Goal: Find specific page/section: Find specific page/section

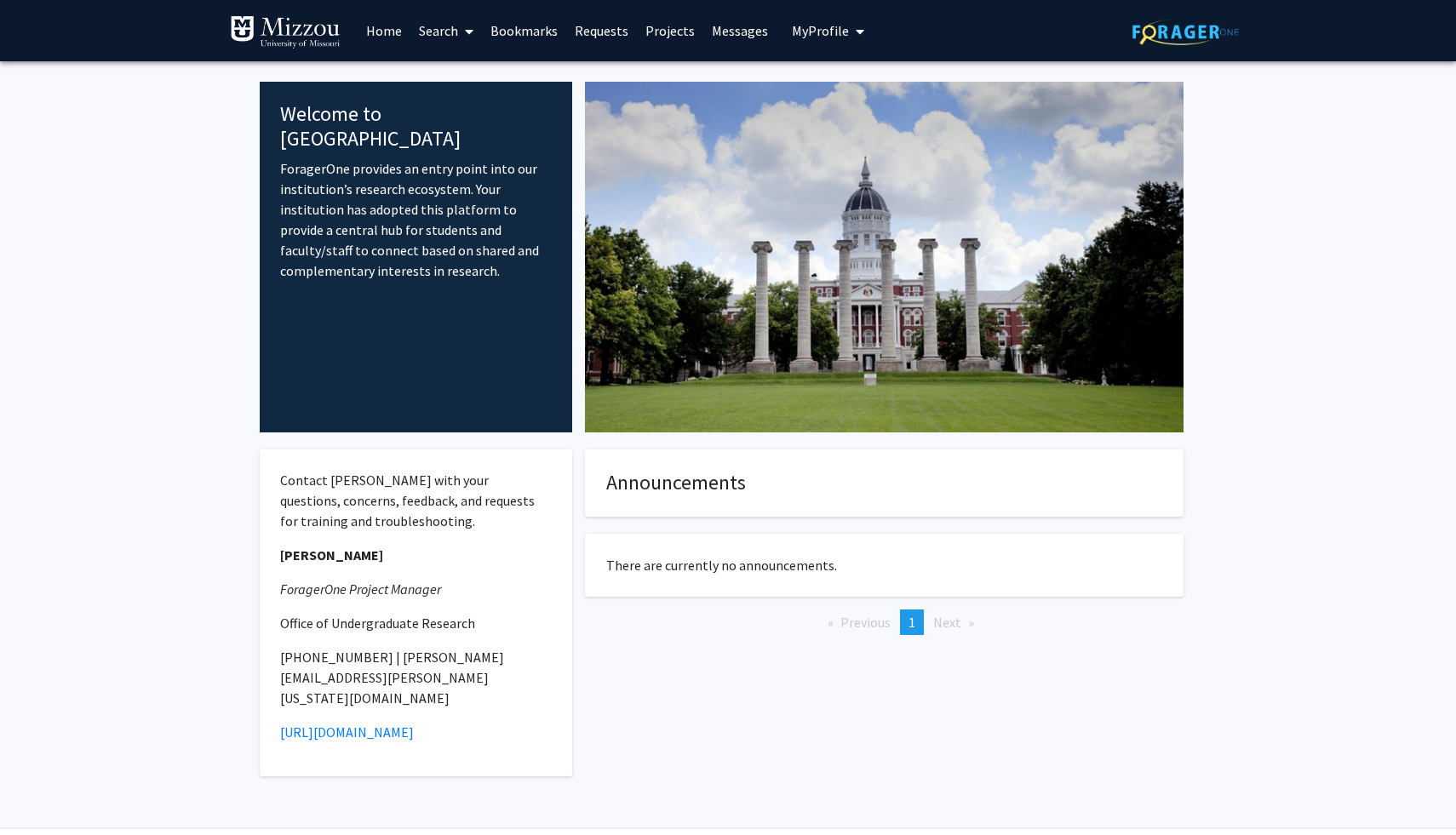
click at [447, 32] on link "Search" at bounding box center [446, 31] width 71 height 60
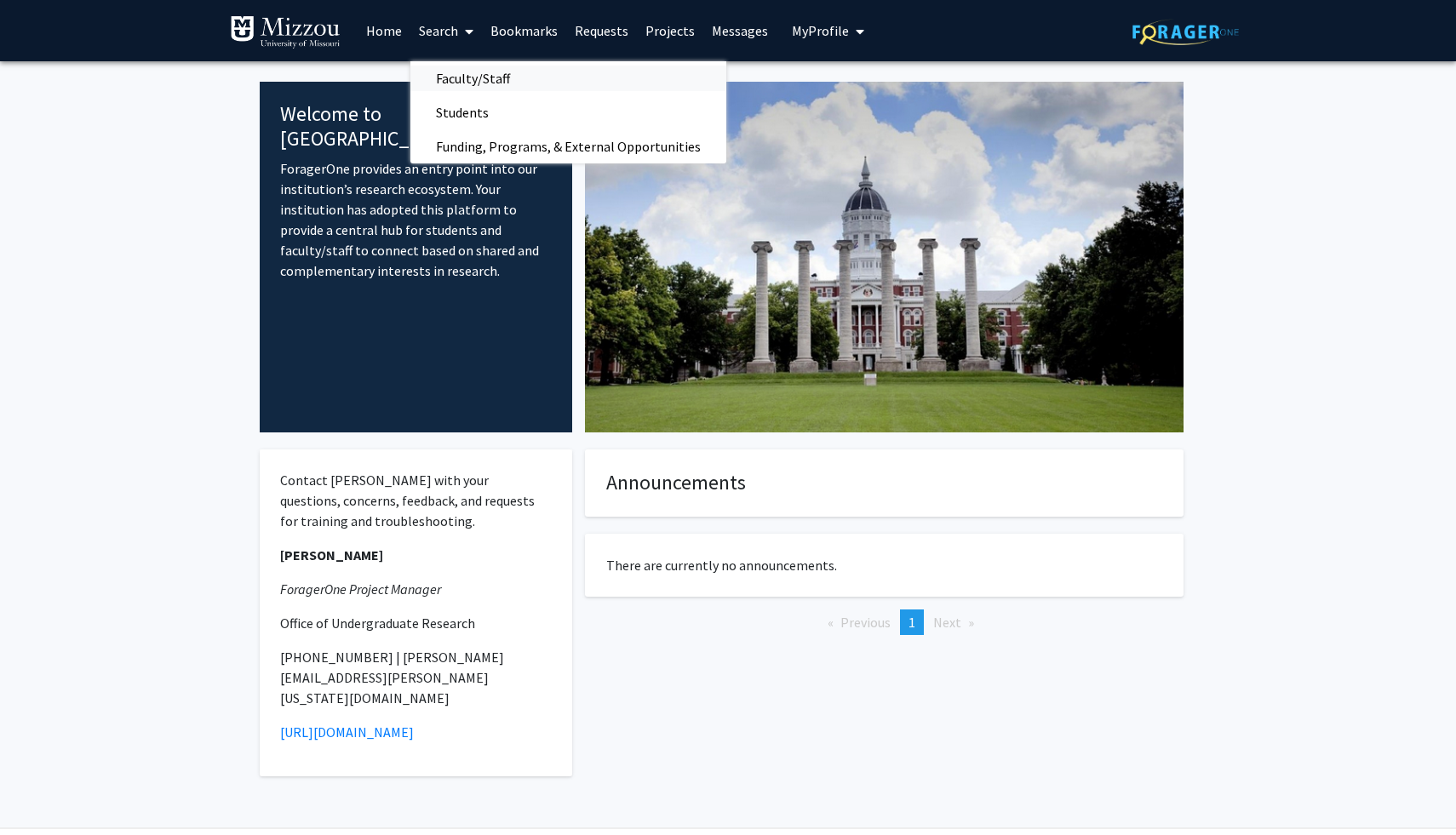
click at [462, 70] on span "Faculty/Staff" at bounding box center [473, 78] width 125 height 34
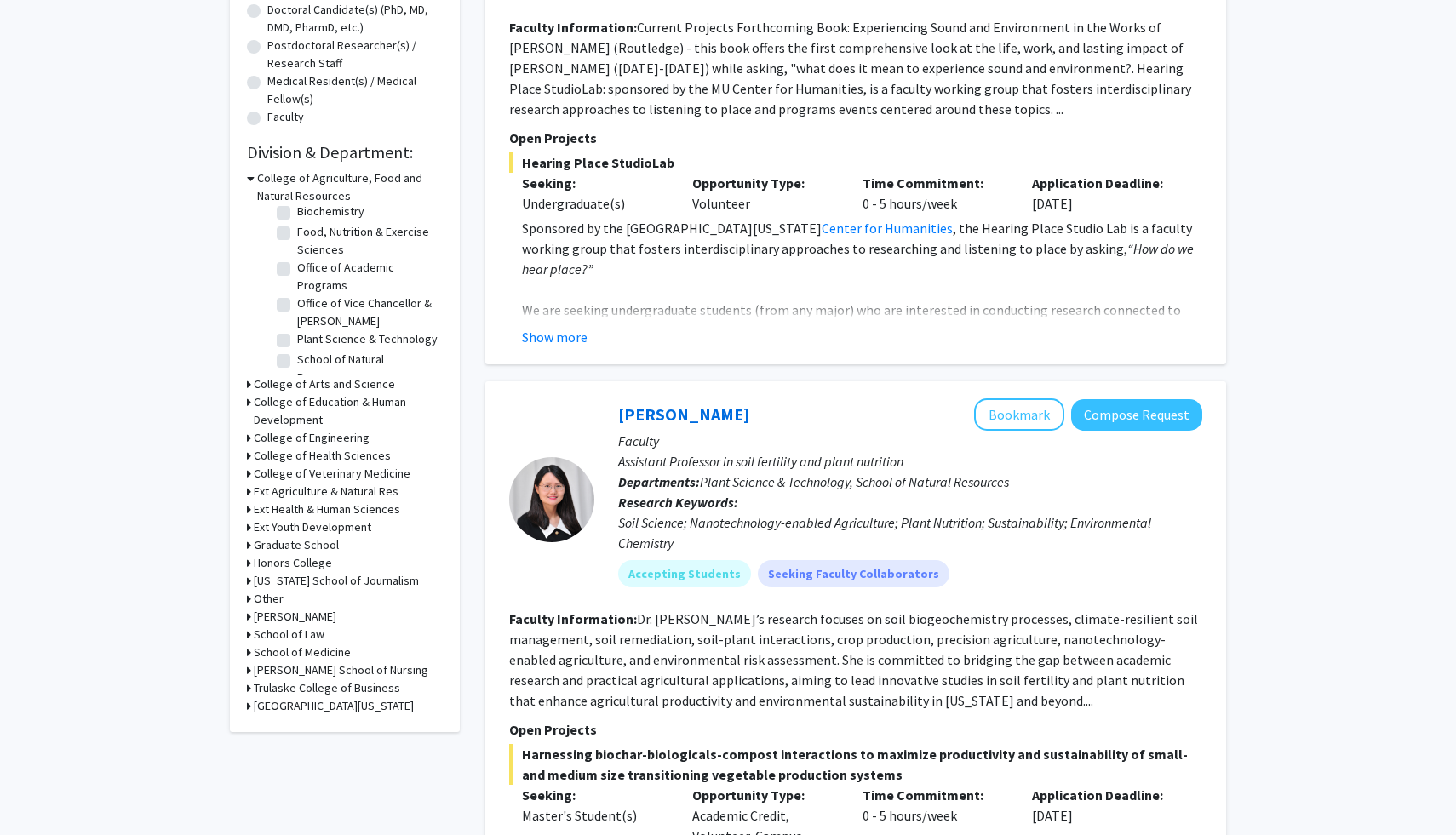
scroll to position [385, 0]
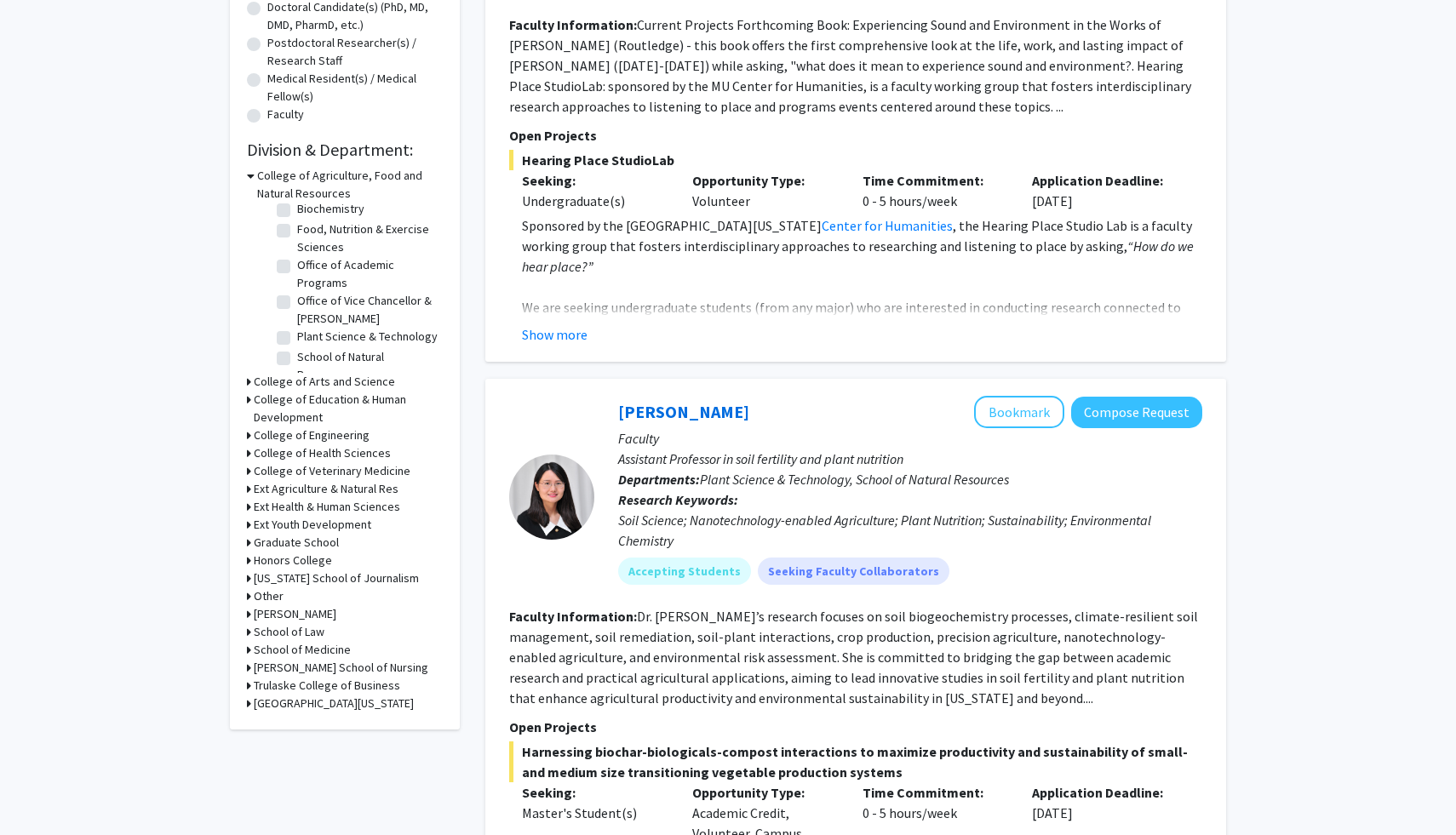
click at [382, 398] on h3 "College of Education & Human Development" at bounding box center [348, 408] width 189 height 36
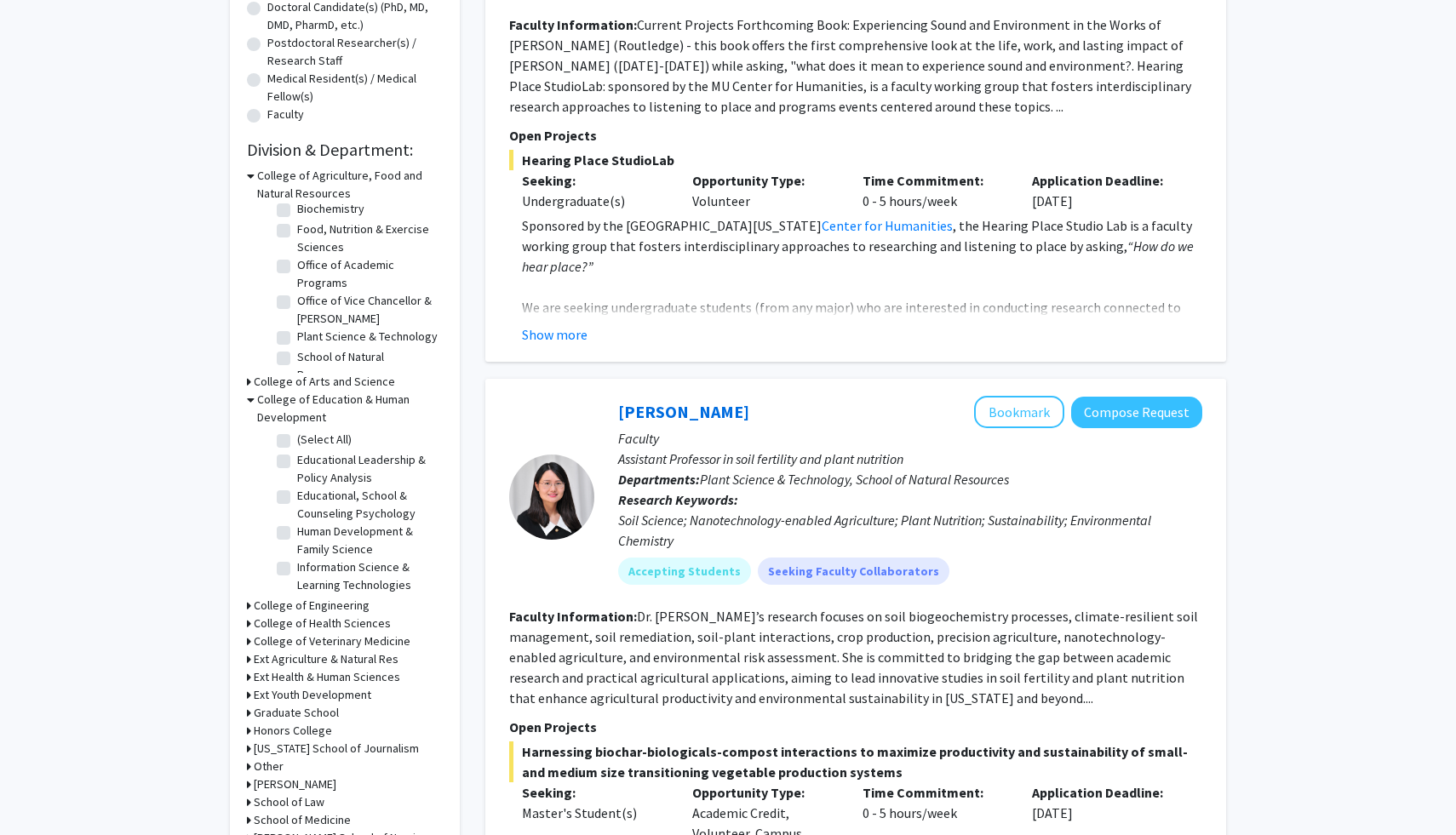
click at [297, 440] on label "(Select All)" at bounding box center [324, 440] width 54 height 18
click at [297, 440] on input "(Select All)" at bounding box center [302, 436] width 11 height 11
checkbox input "true"
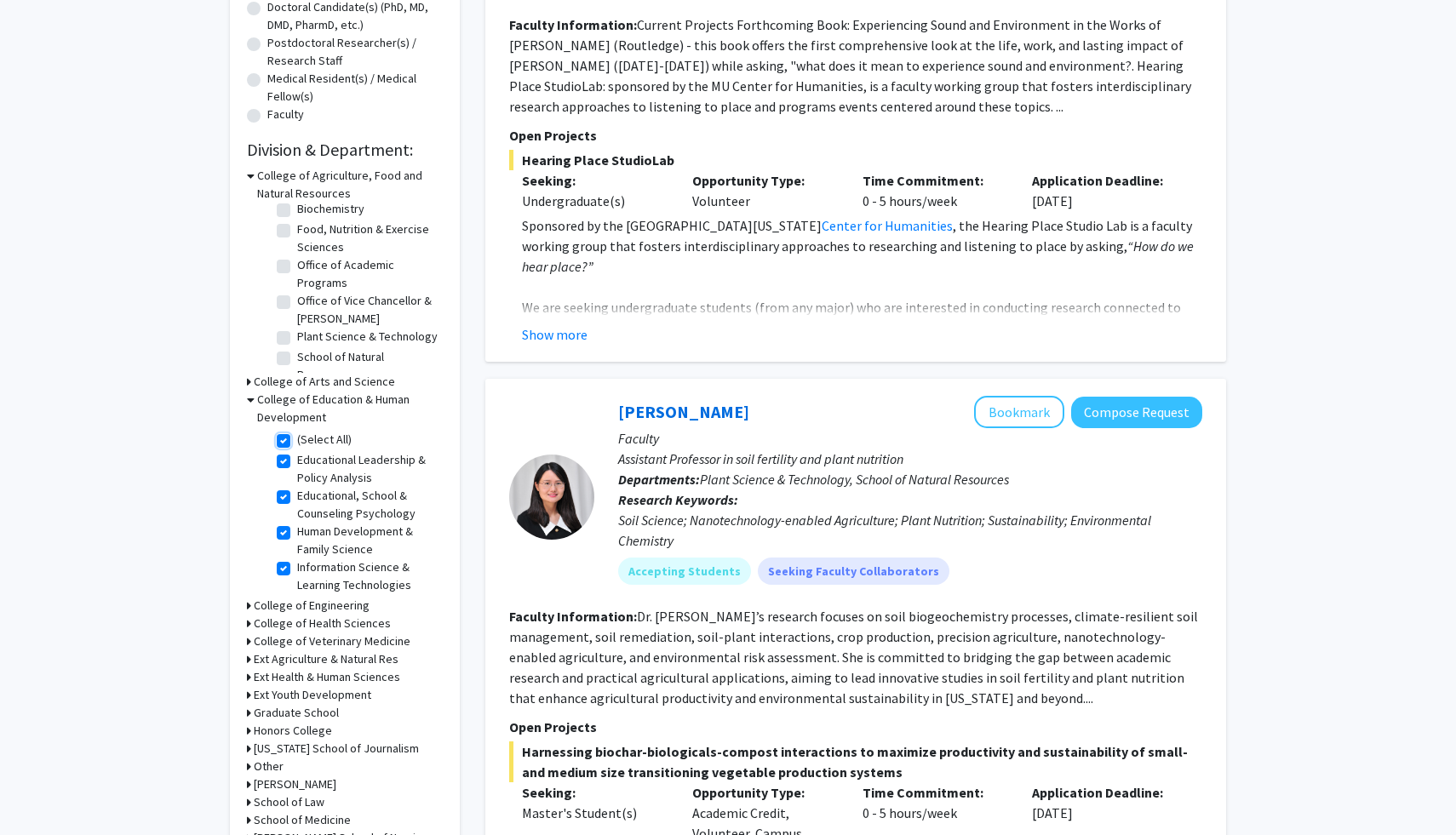
checkbox input "true"
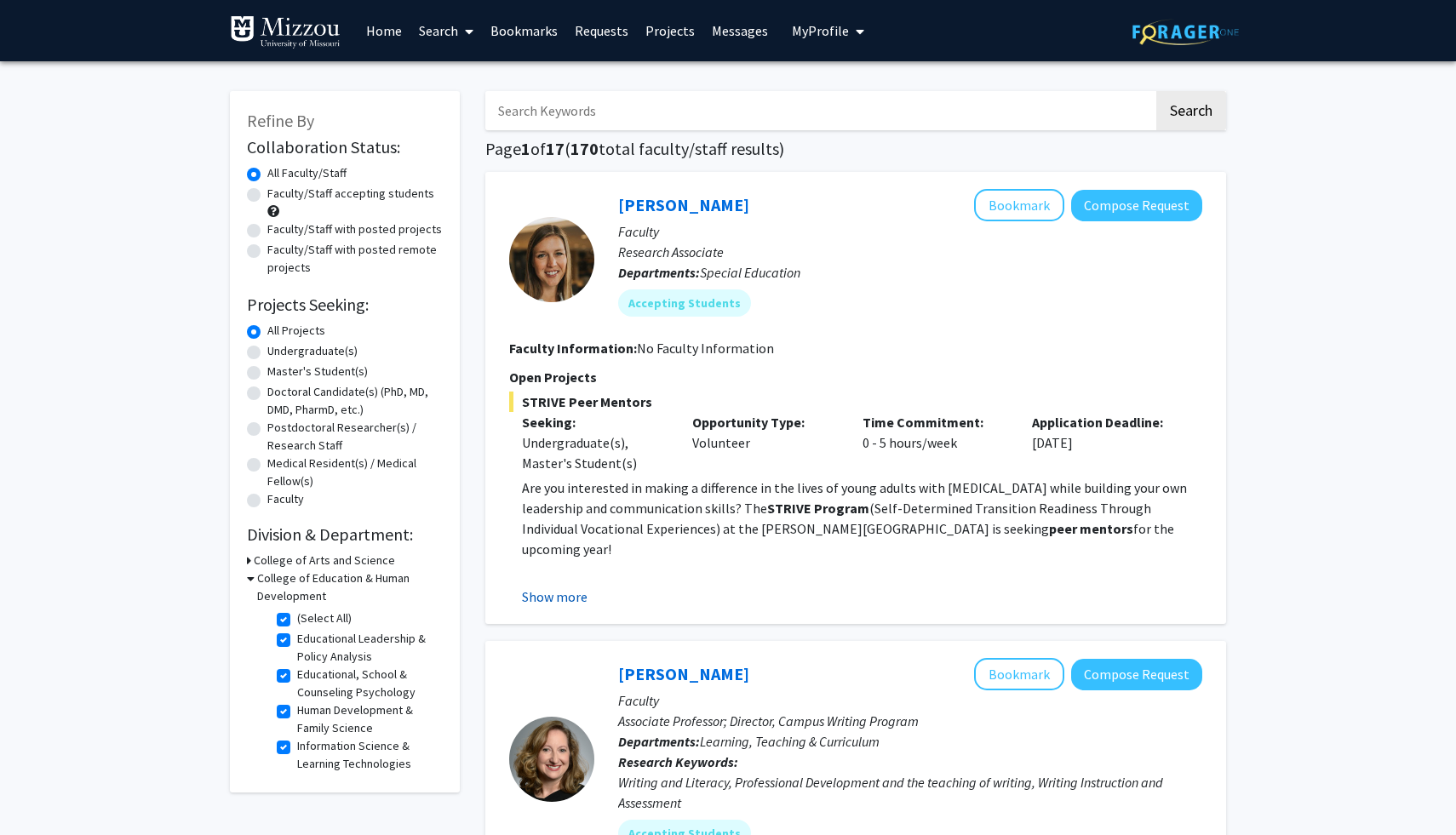
click at [562, 596] on button "Show more" at bounding box center [555, 596] width 66 height 21
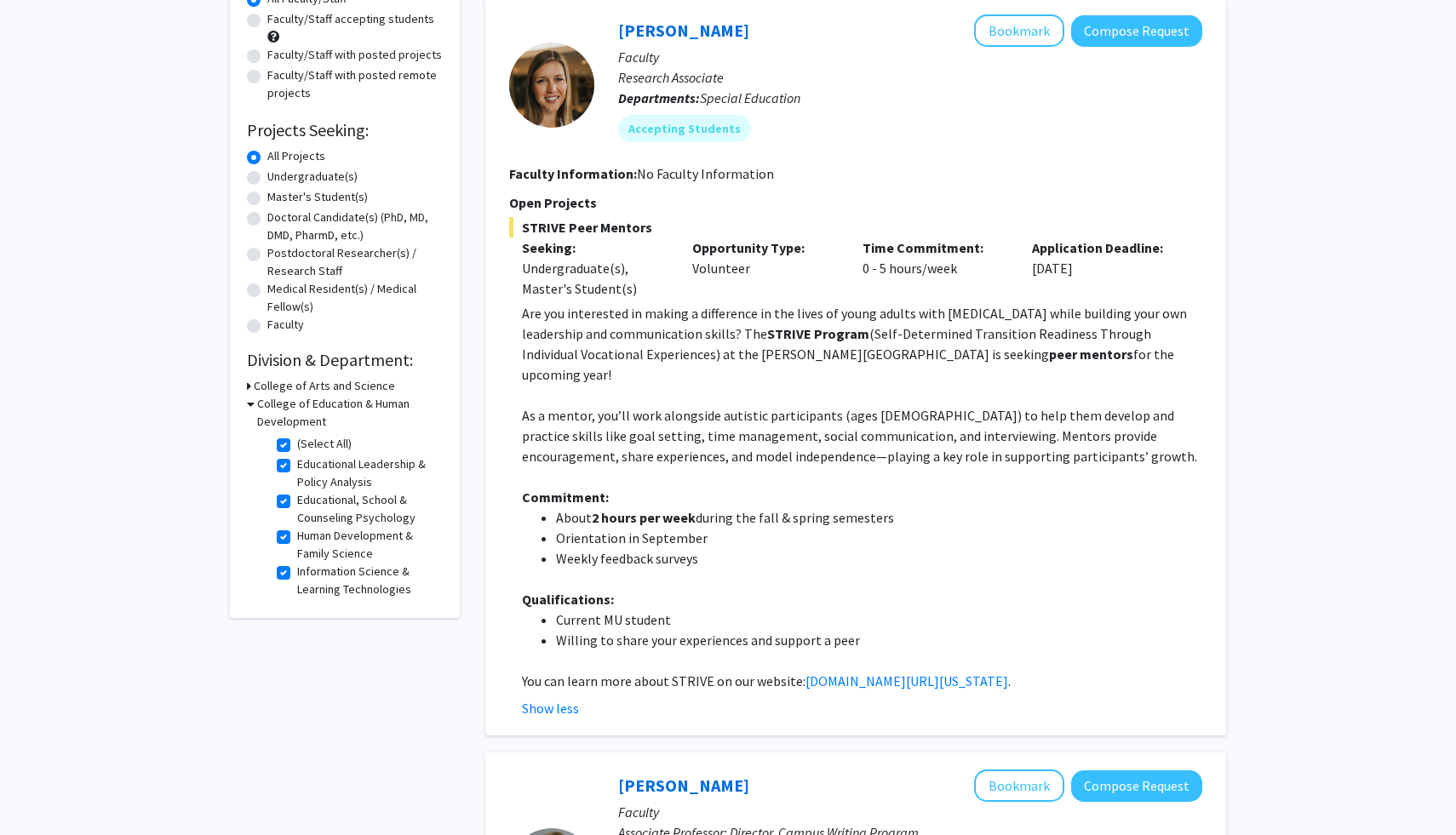
scroll to position [170, 0]
